Goal: Register for event/course

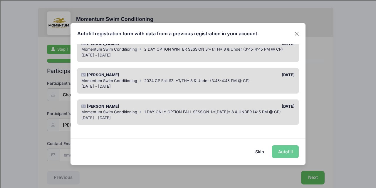
scroll to position [60, 0]
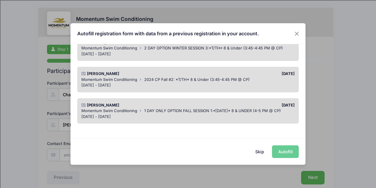
click at [283, 151] on div "Skip Autofill" at bounding box center [188, 151] width 235 height 26
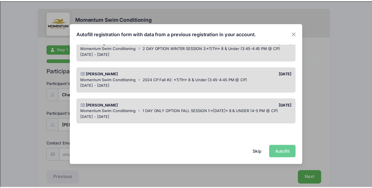
scroll to position [0, 0]
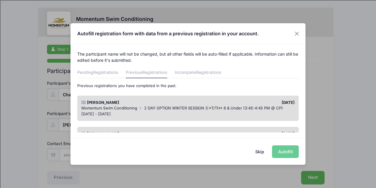
click at [156, 113] on div "Jan 14 - Feb 20, 2025" at bounding box center [188, 114] width 214 height 6
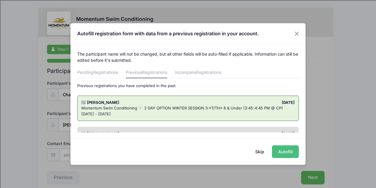
click at [281, 152] on button "Autofill" at bounding box center [285, 151] width 27 height 13
type input "[EMAIL_ADDRESS][DOMAIN_NAME]"
type input "02/07/2017"
type input "735 Arlington Ave."
type input "Naperville"
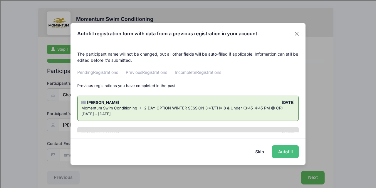
select select "IL"
type input "60565"
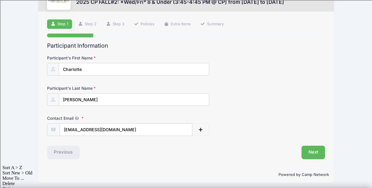
scroll to position [26, 0]
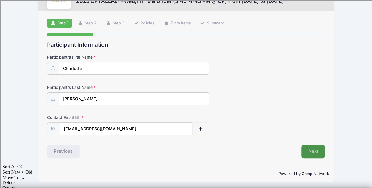
click at [315, 148] on button "Next" at bounding box center [313, 152] width 24 height 14
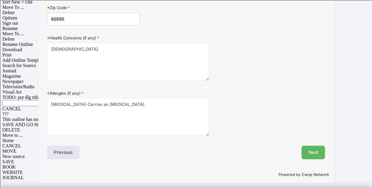
scroll to position [196, 0]
click at [314, 151] on button "Next" at bounding box center [313, 152] width 24 height 14
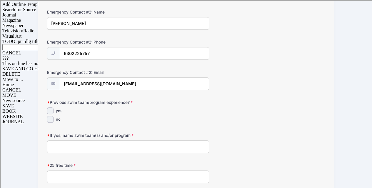
scroll to position [252, 0]
click at [52, 110] on input "yes" at bounding box center [50, 110] width 7 height 7
checkbox input "true"
click at [60, 143] on input "If yes, name swim team(s) and/or program" at bounding box center [128, 146] width 162 height 13
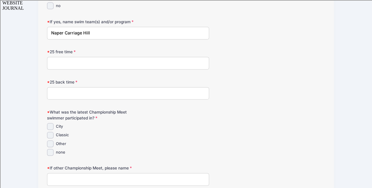
scroll to position [366, 0]
type input "Naper Carriage Hill"
click at [50, 131] on input "Classic" at bounding box center [50, 134] width 7 height 7
checkbox input "true"
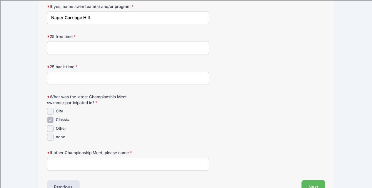
scroll to position [381, 0]
click at [60, 162] on input "If other Championship Meet, please name" at bounding box center [128, 163] width 162 height 13
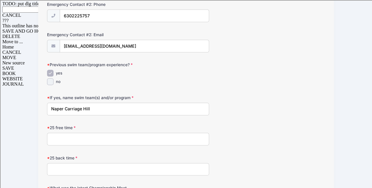
scroll to position [288, 0]
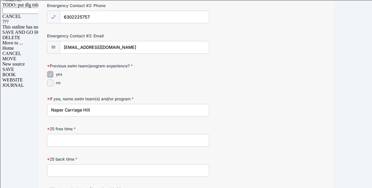
type input "none"
click at [76, 138] on input "25 free time" at bounding box center [128, 140] width 162 height 13
click at [65, 137] on input "25 free time" at bounding box center [128, 140] width 162 height 13
type input "22.35"
click at [60, 166] on input "25 back time" at bounding box center [128, 170] width 162 height 13
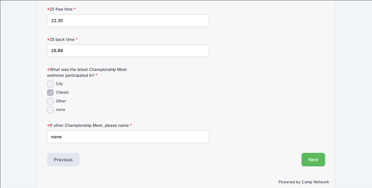
scroll to position [410, 0]
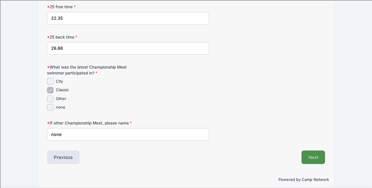
type input "26.88"
click at [309, 154] on button "Next" at bounding box center [313, 157] width 24 height 14
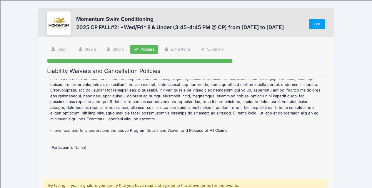
scroll to position [27, 0]
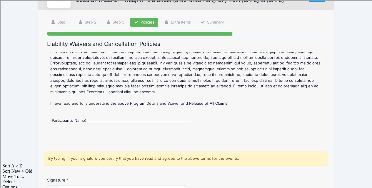
click at [93, 113] on div "2025 CP FALL#2: *Wed/Fri* 8 & Under (3:45-4:45 PM @ CP) Refund Policy : CANCELL…" at bounding box center [185, 96] width 277 height 88
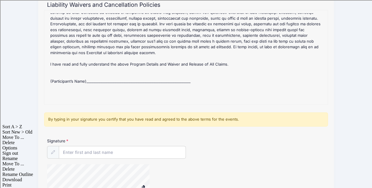
scroll to position [66, 0]
click at [74, 153] on input "Signature" at bounding box center [122, 152] width 127 height 13
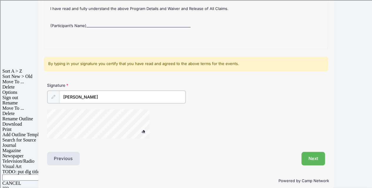
scroll to position [129, 0]
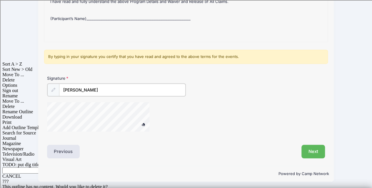
type input "rebecca adams"
click at [143, 123] on span at bounding box center [143, 124] width 4 height 3
click at [146, 122] on button at bounding box center [143, 124] width 10 height 7
click at [310, 149] on button "Next" at bounding box center [313, 152] width 24 height 14
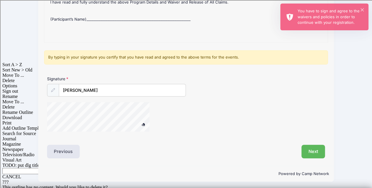
click at [53, 88] on icon at bounding box center [53, 90] width 4 height 4
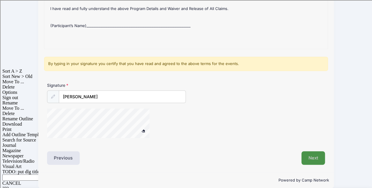
scroll to position [123, 0]
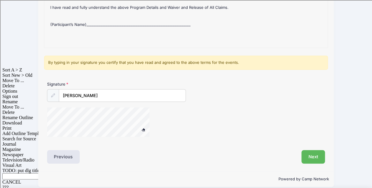
click at [143, 129] on span at bounding box center [143, 129] width 4 height 3
click at [312, 158] on button "Next" at bounding box center [313, 157] width 24 height 14
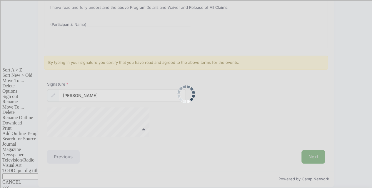
scroll to position [0, 0]
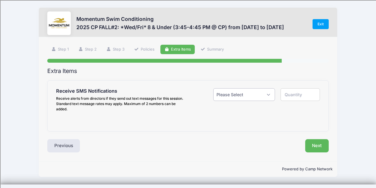
click at [269, 95] on select "Please Select Yes ($0.00) No" at bounding box center [244, 94] width 62 height 13
select select "1"
click at [213, 88] on select "Please Select Yes ($0.00) No" at bounding box center [244, 94] width 62 height 13
type input "1"
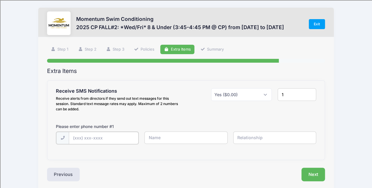
click at [87, 140] on input "text" at bounding box center [104, 138] width 70 height 13
type input "(630) 404-3480"
click at [167, 134] on input "text" at bounding box center [185, 137] width 83 height 13
type input "Rebecca"
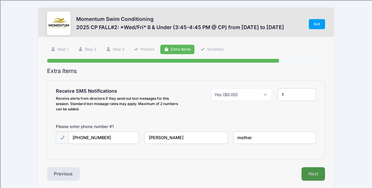
type input "mother"
click at [317, 173] on button "Next" at bounding box center [313, 174] width 24 height 14
click at [0, 0] on div at bounding box center [0, 0] width 0 height 0
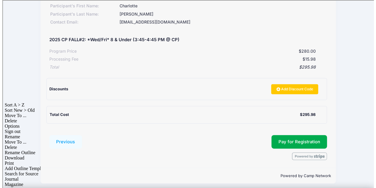
scroll to position [88, 0]
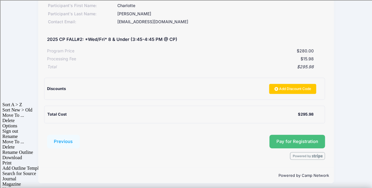
click at [292, 144] on button "Pay for Registration" at bounding box center [297, 142] width 56 height 14
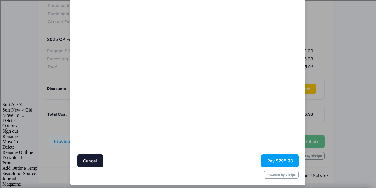
scroll to position [48, 0]
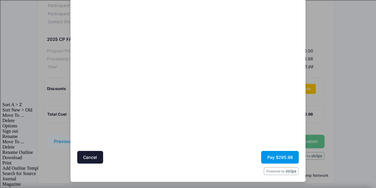
click at [279, 160] on button "Pay $295.98" at bounding box center [280, 157] width 38 height 13
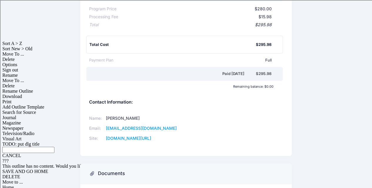
scroll to position [149, 0]
